Goal: Task Accomplishment & Management: Use online tool/utility

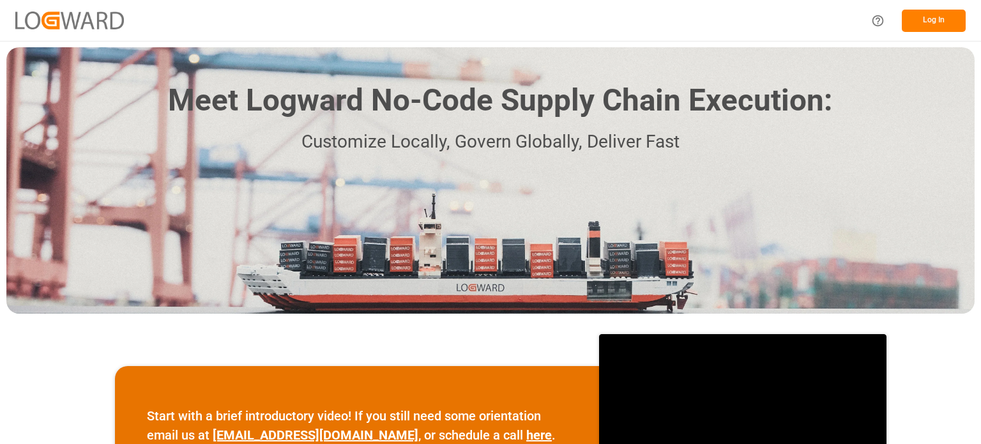
click at [915, 17] on button "Log In" at bounding box center [934, 21] width 64 height 22
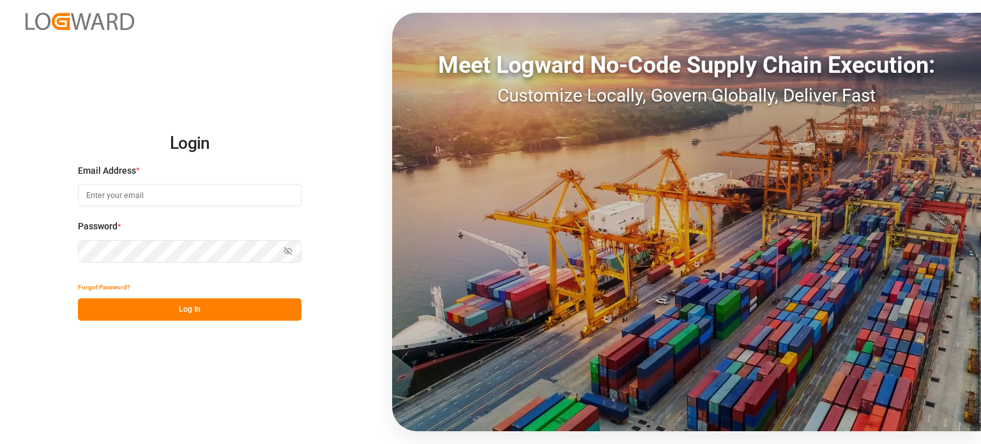
type input "[EMAIL_ADDRESS][DOMAIN_NAME]"
click at [174, 314] on button "Log In" at bounding box center [190, 309] width 224 height 22
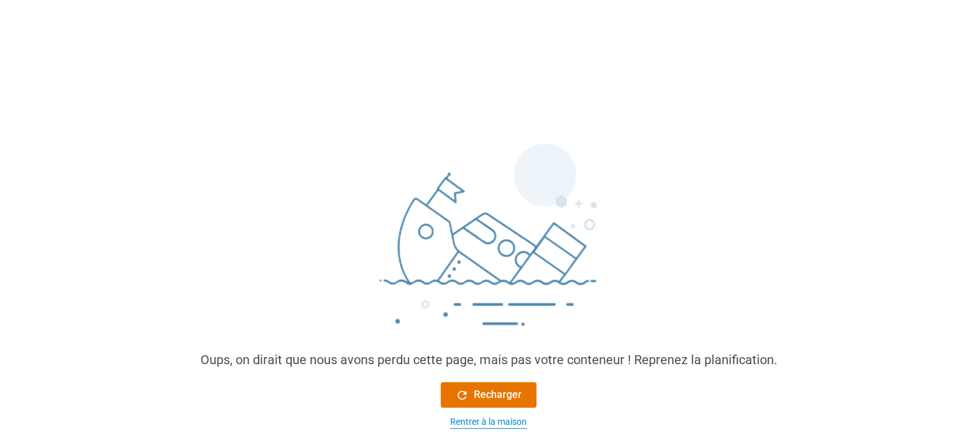
click at [475, 417] on font "Rentrer à la maison" at bounding box center [488, 421] width 77 height 10
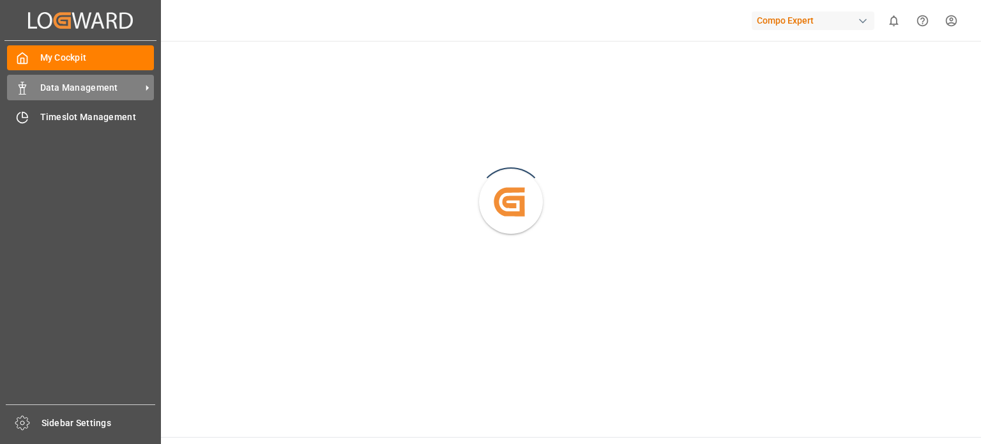
click at [59, 90] on span "Data Management" at bounding box center [90, 87] width 101 height 13
click at [23, 86] on icon at bounding box center [22, 88] width 13 height 13
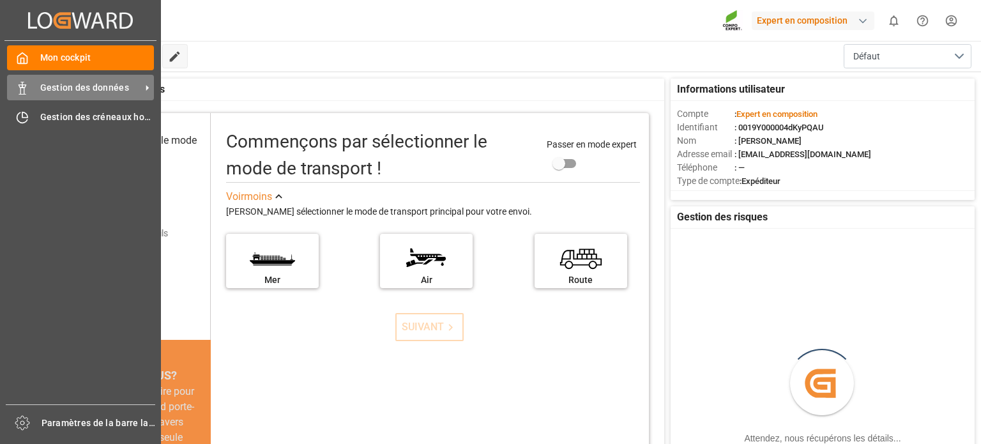
click at [66, 81] on span "Gestion des données" at bounding box center [90, 87] width 101 height 13
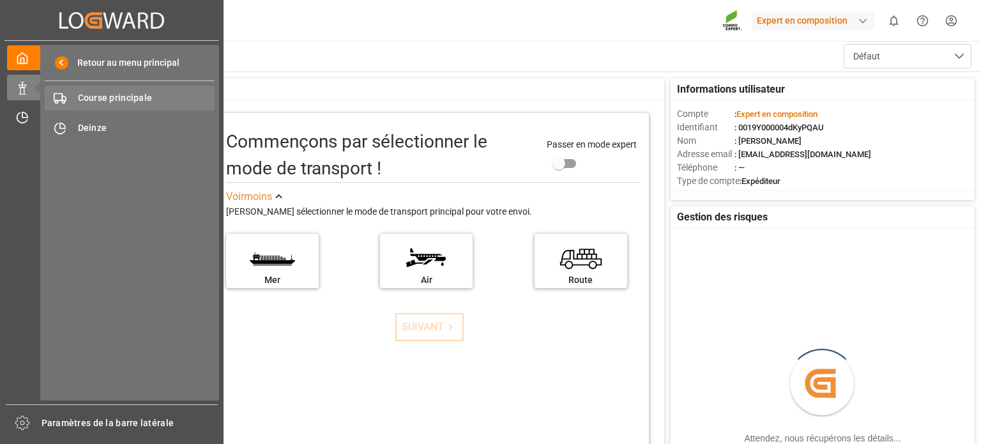
click at [140, 100] on font "Course principale" at bounding box center [115, 98] width 75 height 10
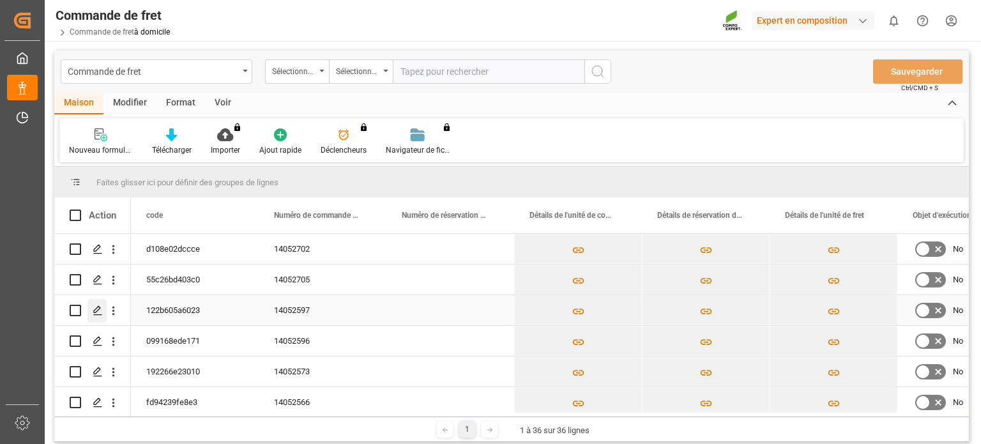
click at [97, 312] on icon "Appuyez sur ESPACE pour sélectionner cette ligne." at bounding box center [98, 310] width 10 height 10
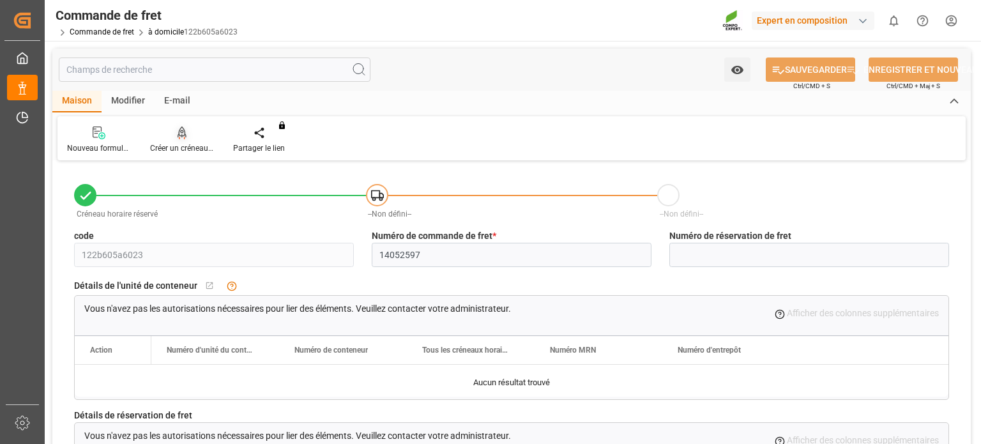
click at [186, 137] on icon at bounding box center [182, 132] width 9 height 13
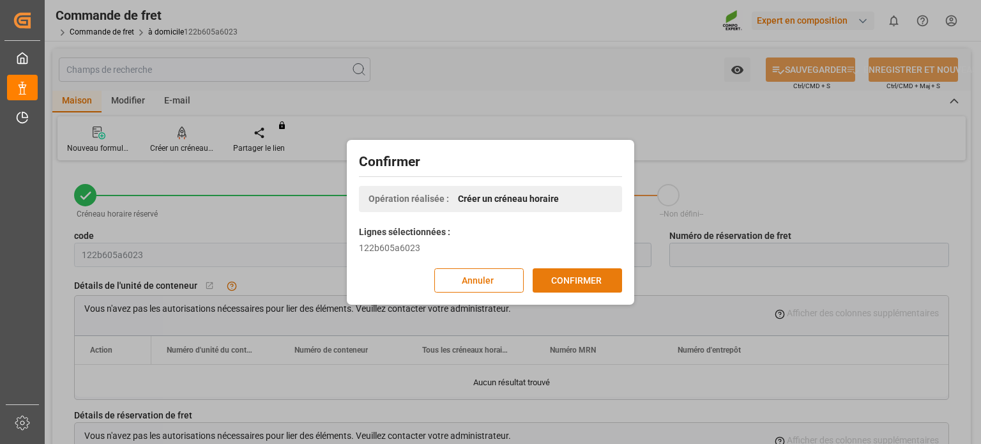
click at [570, 272] on button "CONFIRMER" at bounding box center [577, 280] width 89 height 24
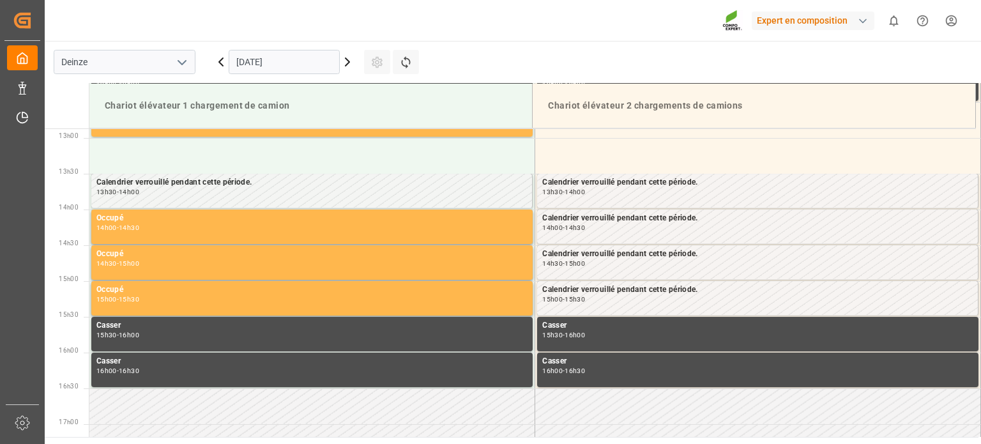
scroll to position [922, 0]
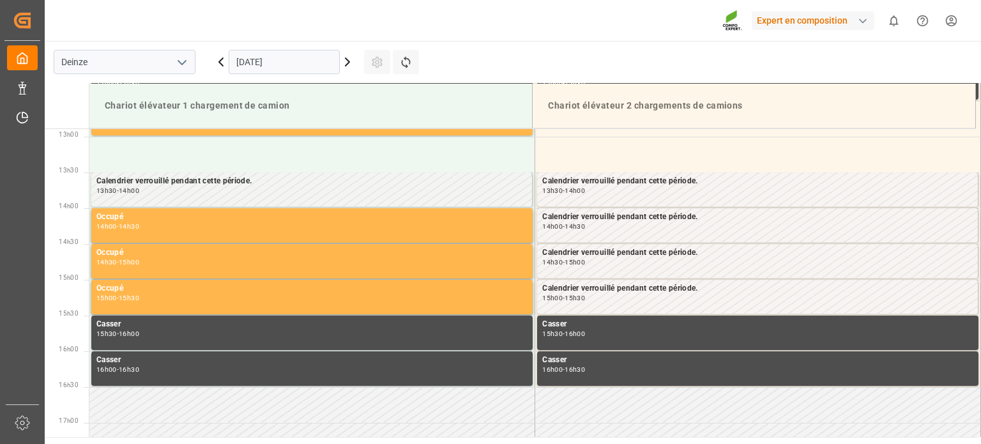
click at [349, 65] on icon at bounding box center [347, 61] width 15 height 15
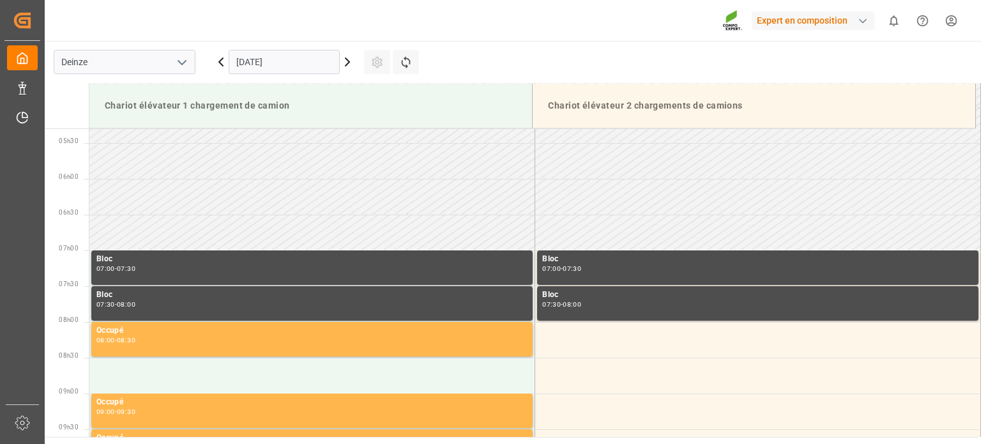
scroll to position [384, 0]
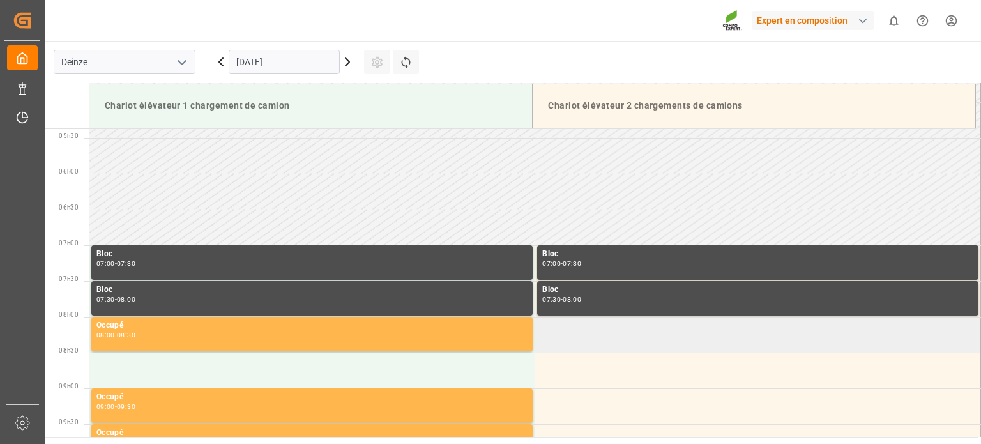
click at [681, 333] on td at bounding box center [758, 335] width 446 height 36
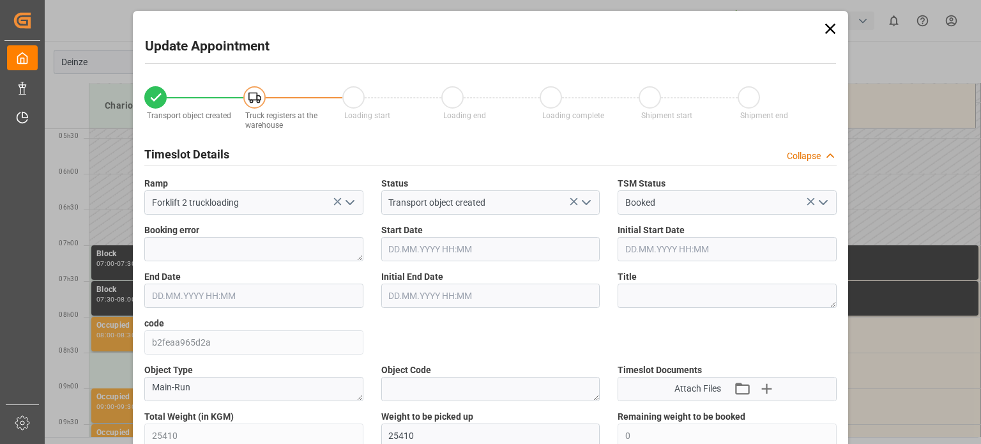
type input "25410"
type input "0"
type input "42"
type input "23.09.2025 08:00"
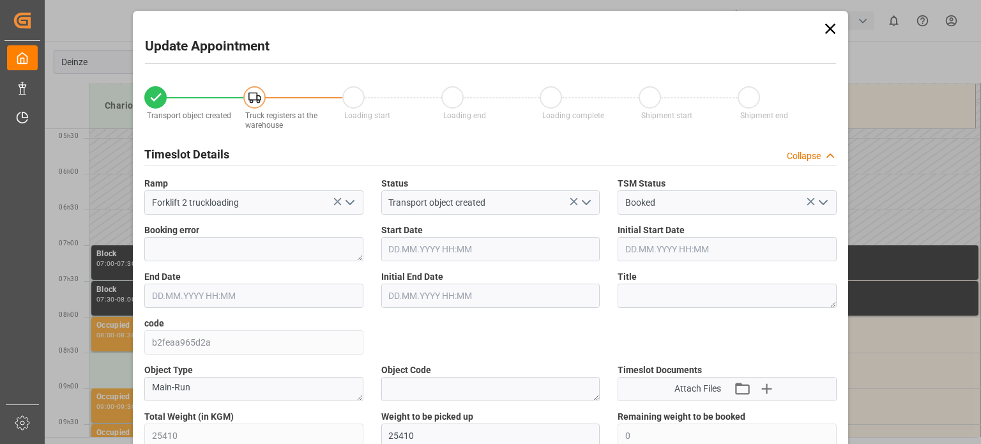
type input "23.09.2025 08:30"
type input "19.09.2025 08:38"
type input "22.09.2025 12:28"
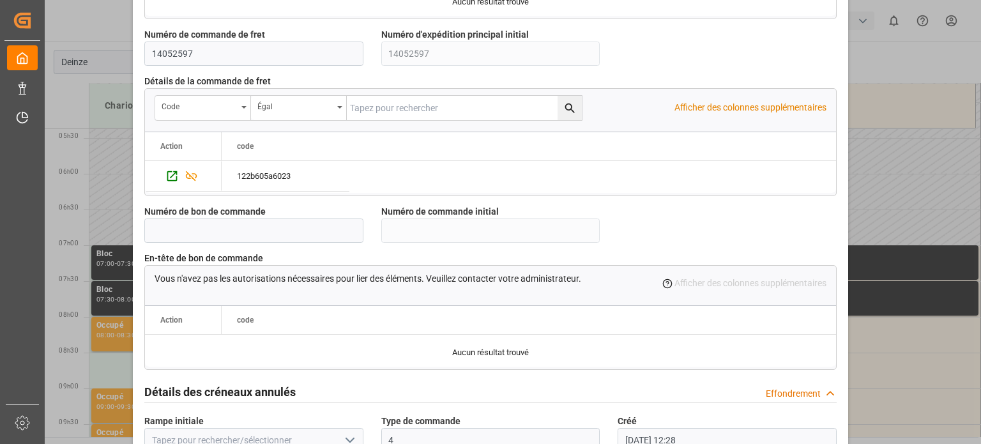
scroll to position [1236, 0]
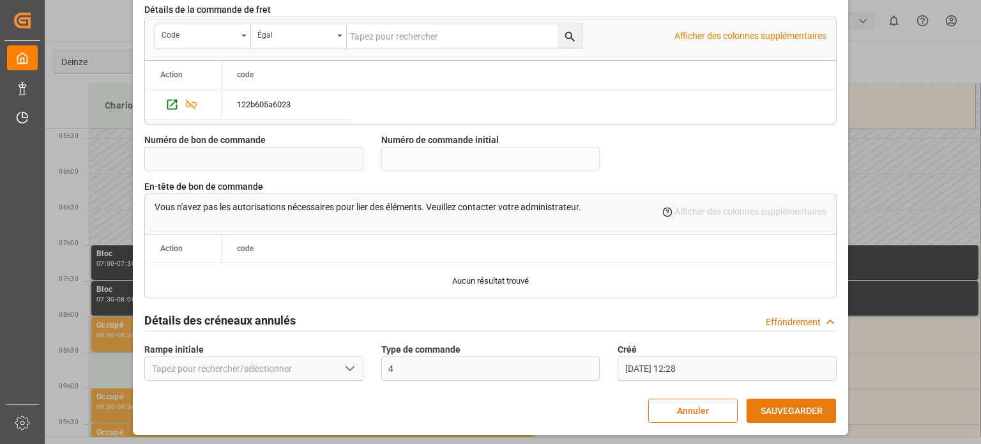
click at [810, 414] on font "SAUVEGARDER" at bounding box center [792, 411] width 62 height 10
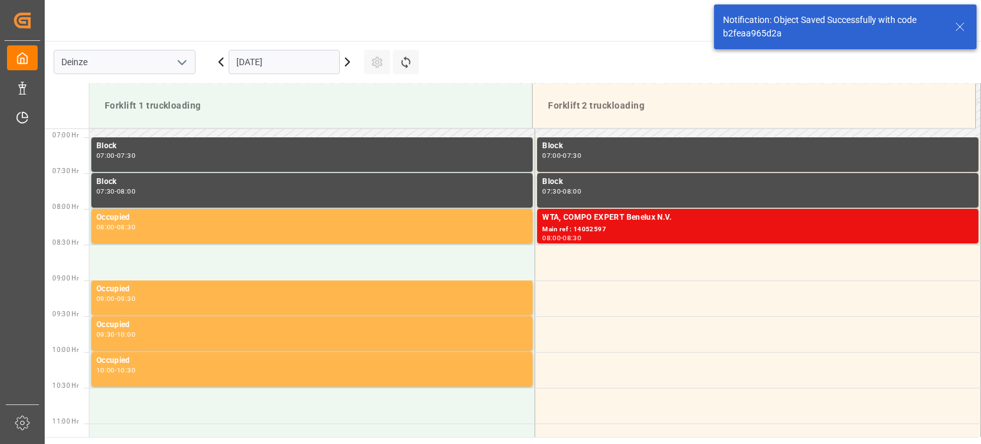
scroll to position [492, 0]
